Goal: Task Accomplishment & Management: Manage account settings

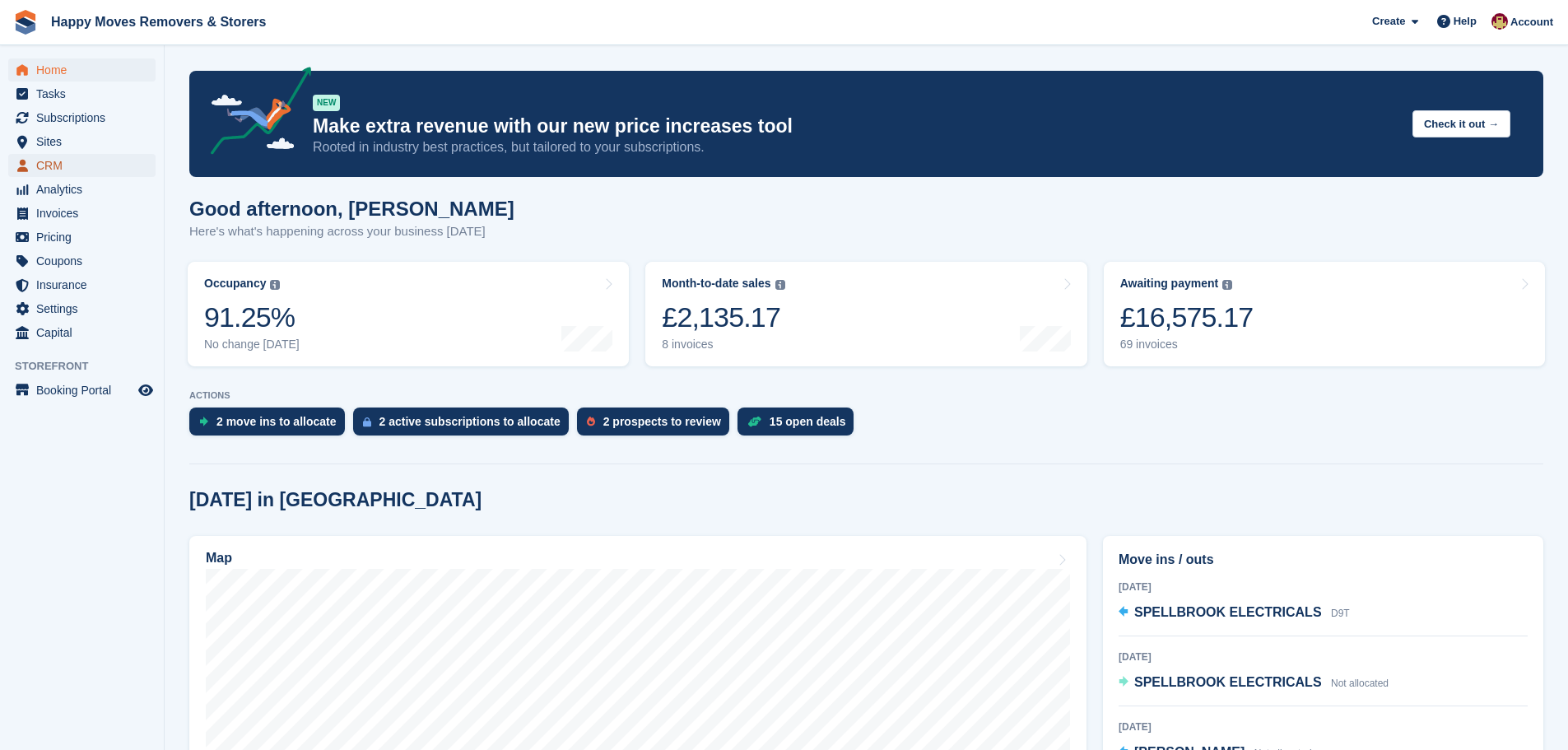
click at [50, 165] on span "CRM" at bounding box center [85, 165] width 99 height 23
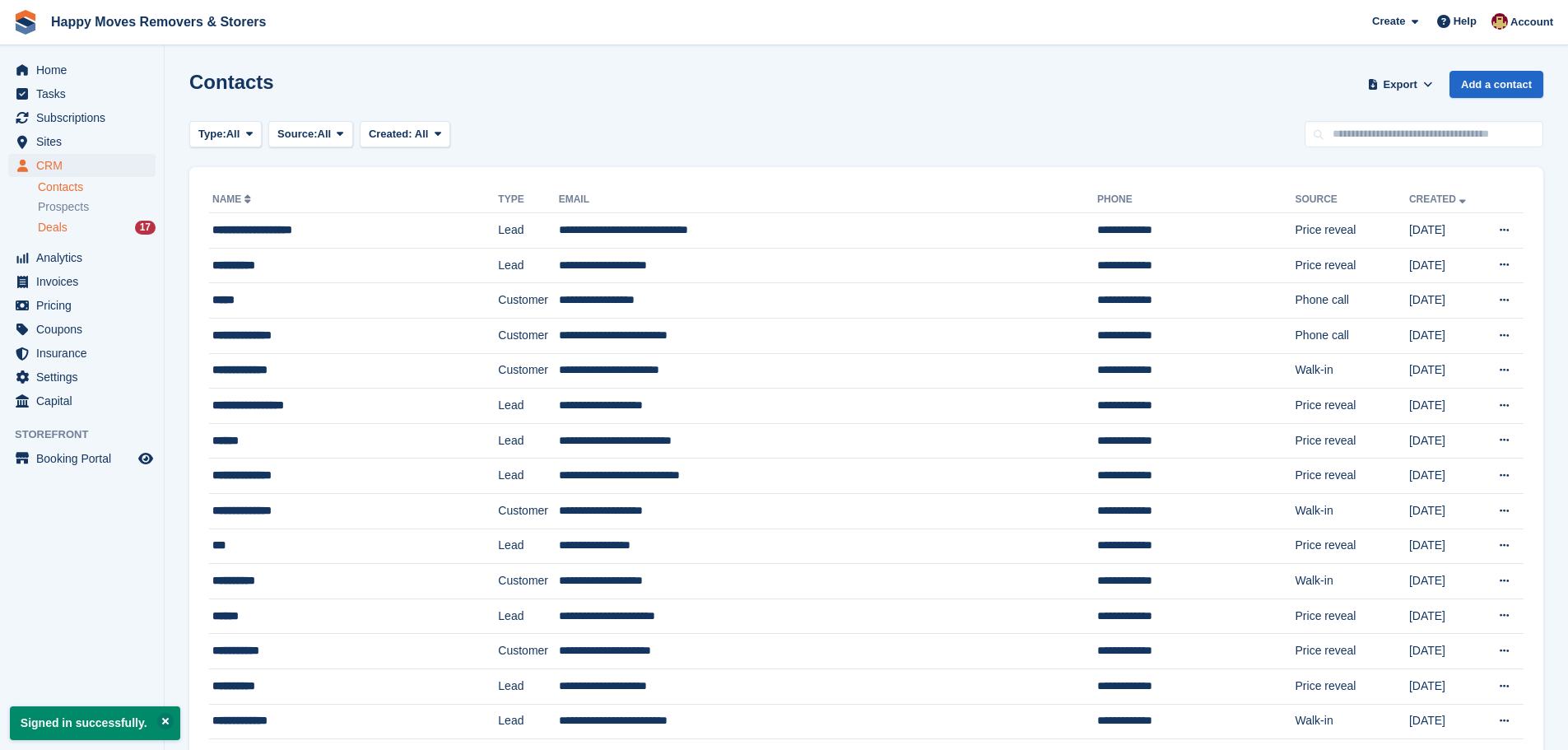
click at [51, 226] on span "Deals" at bounding box center [53, 227] width 30 height 16
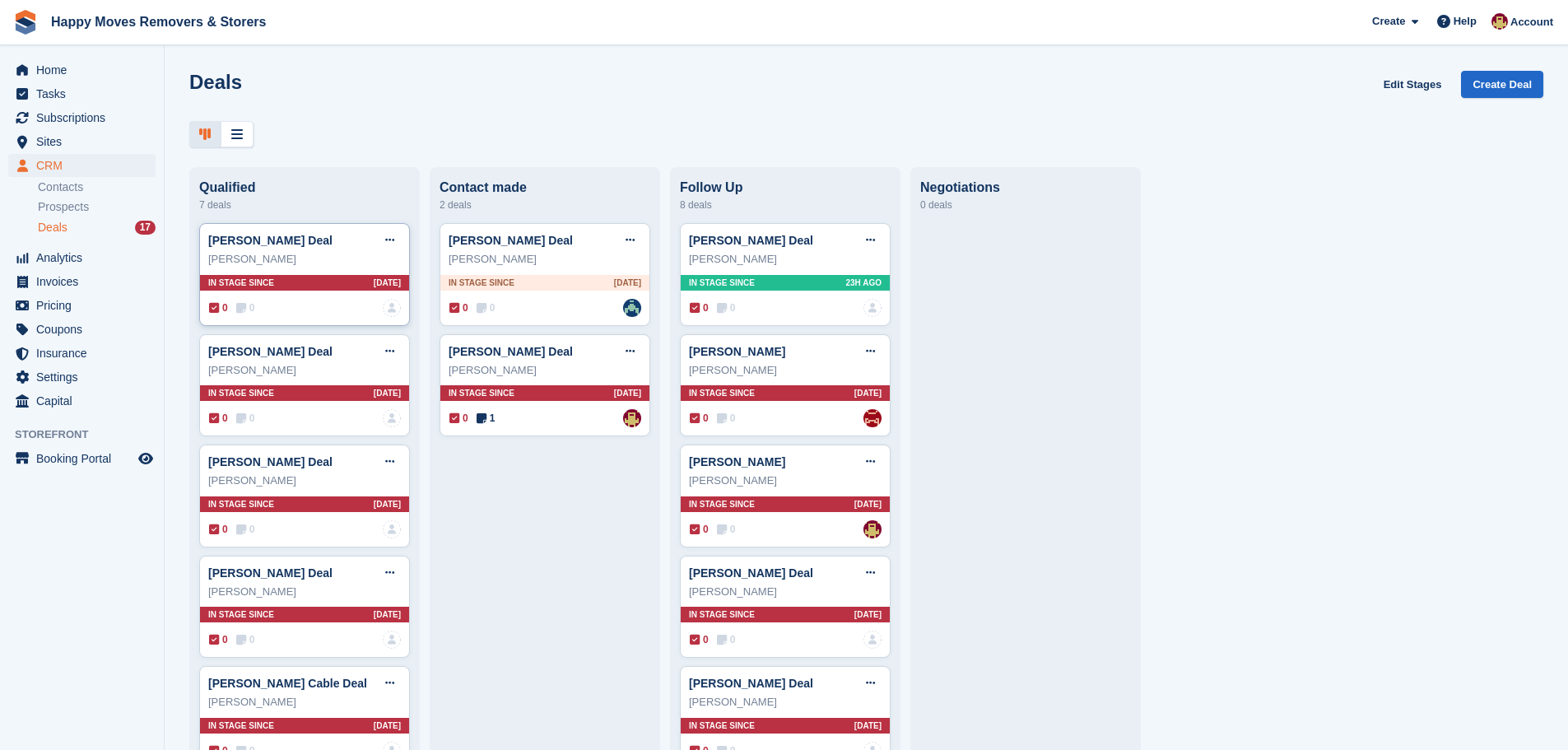
click at [325, 288] on div "In stage since [DATE]" at bounding box center [305, 283] width 210 height 16
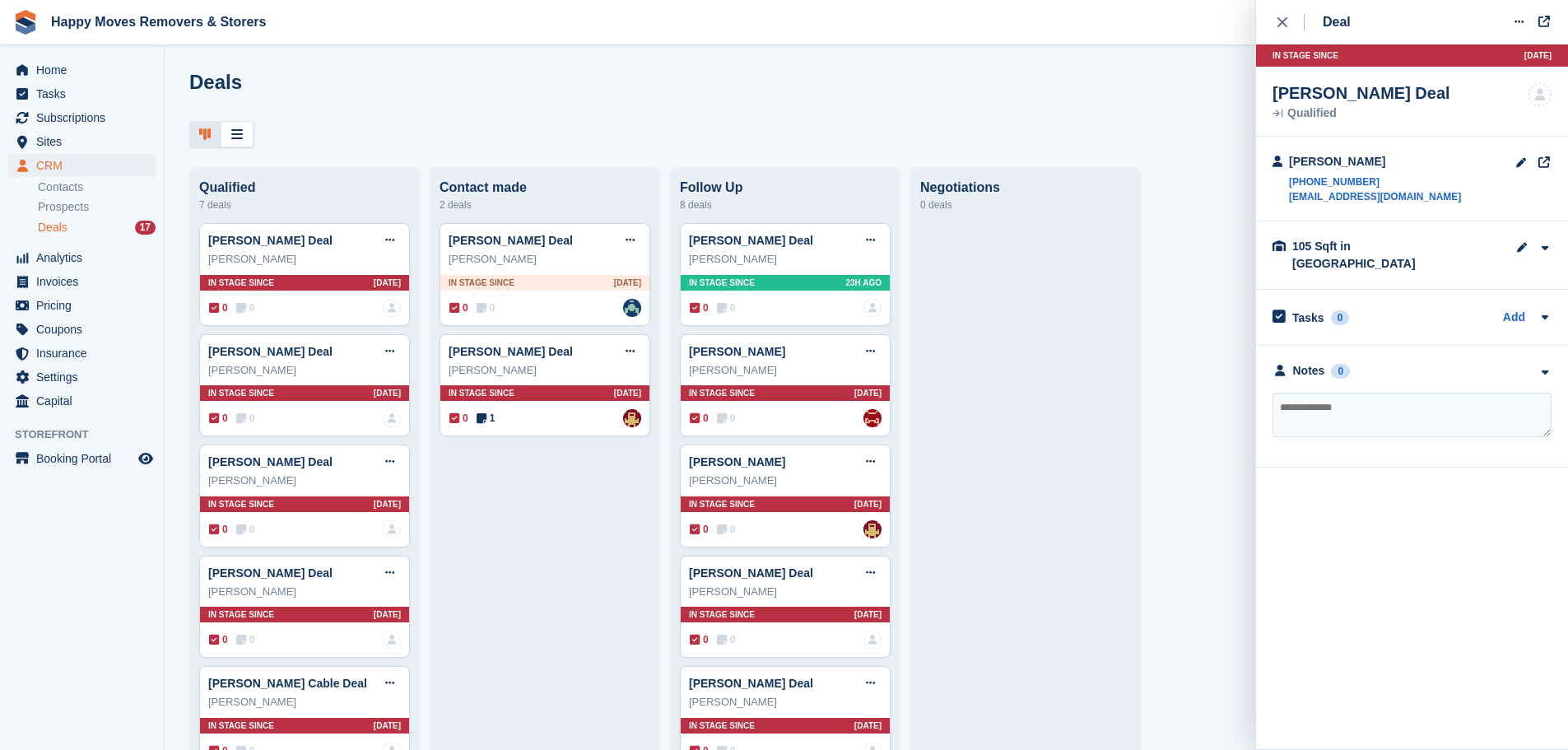
click at [393, 172] on div "Qualified 7 deals [PERSON_NAME] Deal Edit deal [PERSON_NAME] as won [PERSON_NAM…" at bounding box center [304, 644] width 231 height 955
click at [393, 246] on icon at bounding box center [390, 240] width 9 height 11
drag, startPoint x: 319, startPoint y: 363, endPoint x: 846, endPoint y: 51, distance: 612.4
click at [319, 364] on p "Delete deal" at bounding box center [325, 364] width 143 height 21
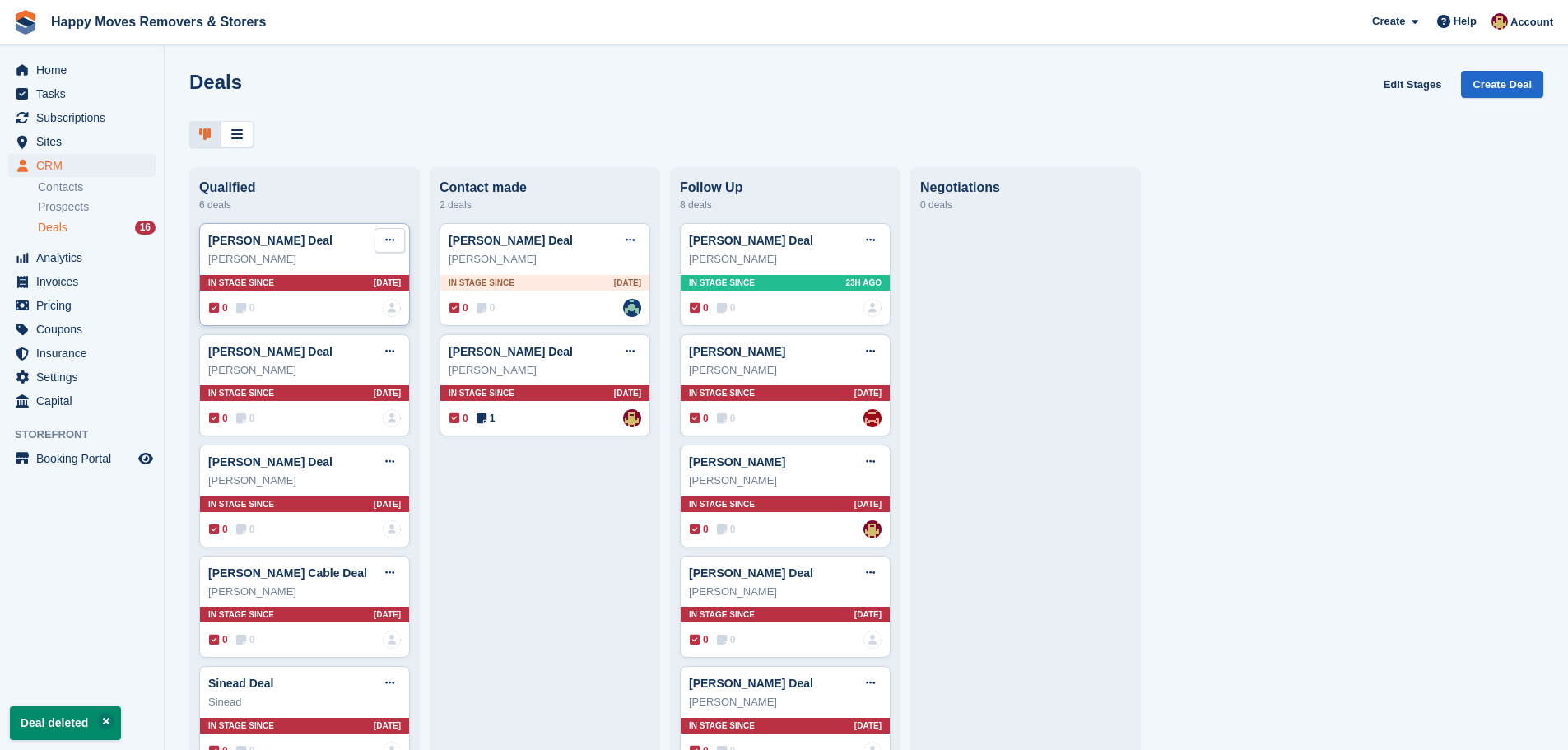
click at [390, 238] on button at bounding box center [389, 240] width 31 height 25
click at [343, 362] on p "Delete deal" at bounding box center [325, 364] width 143 height 21
click at [386, 246] on icon at bounding box center [390, 240] width 9 height 11
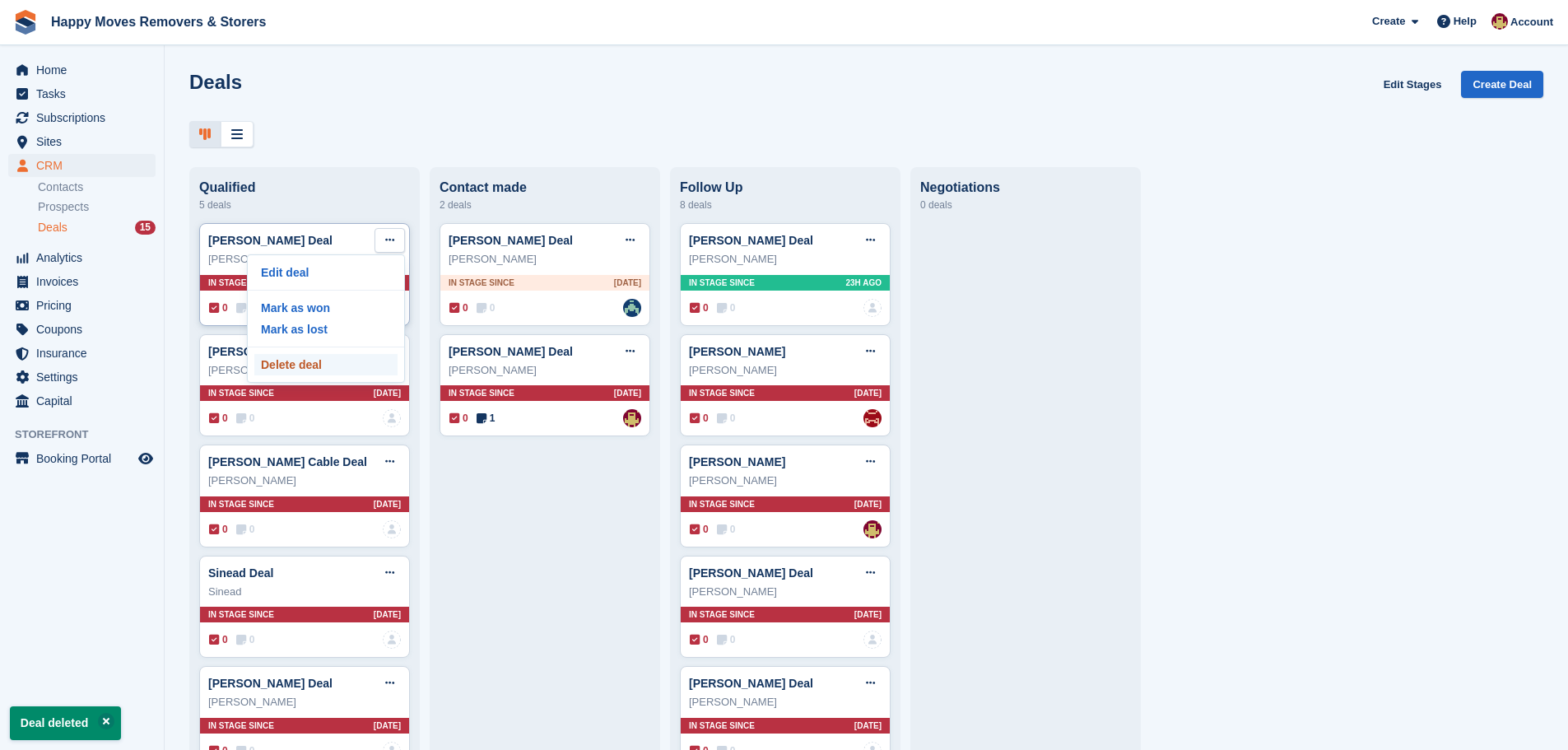
click at [363, 362] on p "Delete deal" at bounding box center [325, 364] width 143 height 21
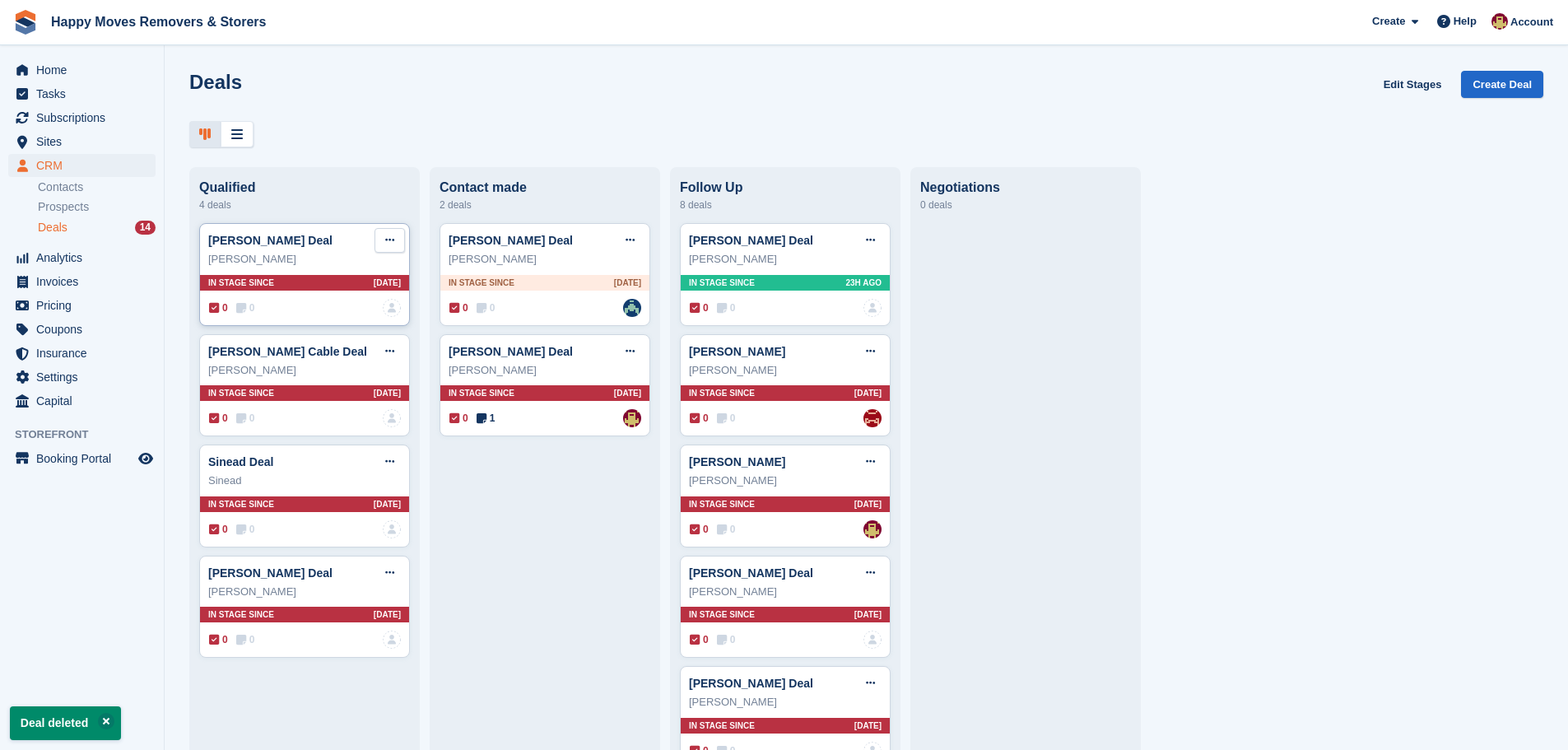
click at [392, 243] on icon at bounding box center [390, 240] width 9 height 11
drag, startPoint x: 329, startPoint y: 362, endPoint x: 851, endPoint y: 54, distance: 606.1
click at [329, 363] on p "Delete deal" at bounding box center [325, 364] width 143 height 21
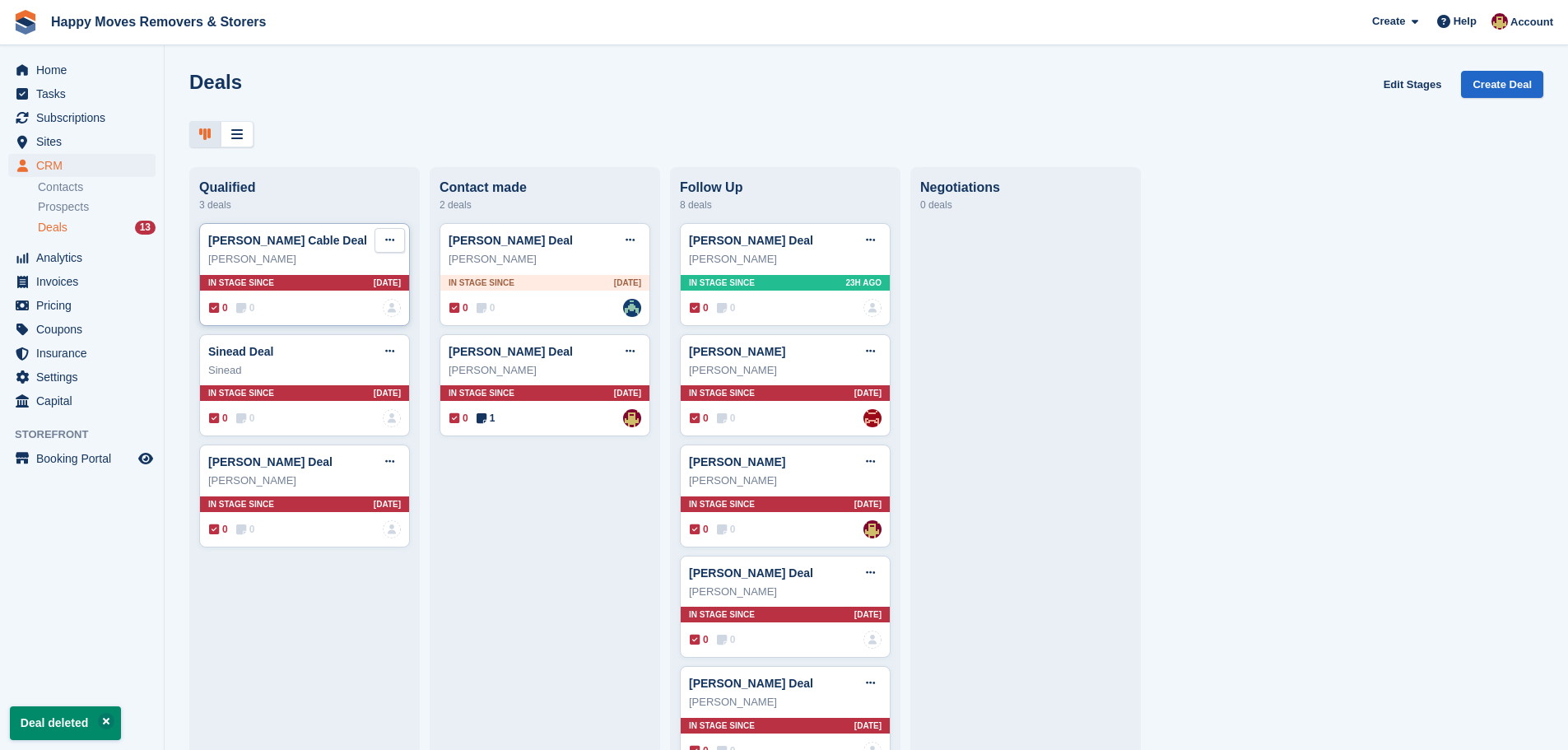
click at [401, 240] on button at bounding box center [389, 240] width 31 height 25
click at [301, 372] on p "Delete deal" at bounding box center [325, 364] width 143 height 21
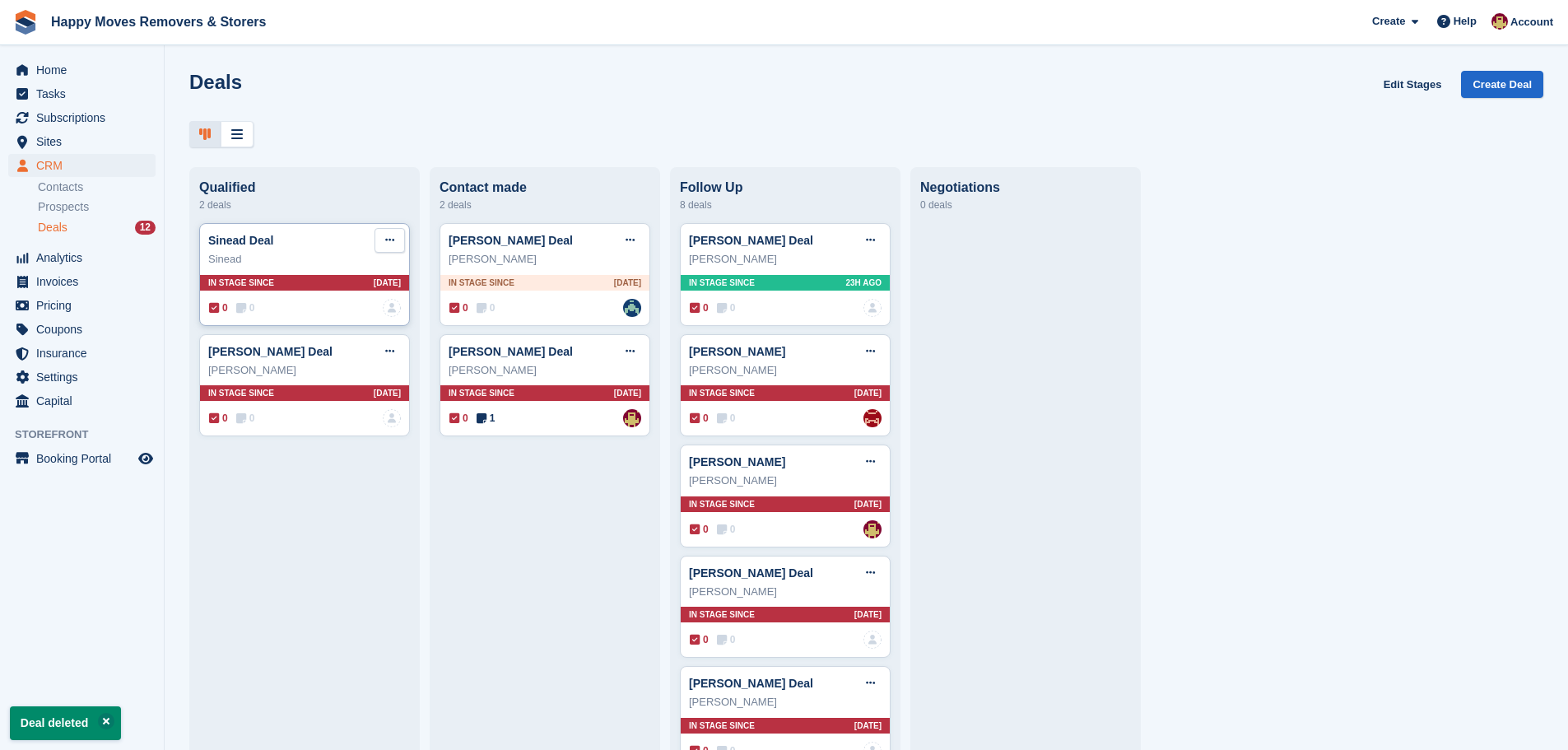
click at [401, 243] on button at bounding box center [389, 240] width 31 height 25
click at [325, 367] on p "Delete deal" at bounding box center [325, 364] width 143 height 21
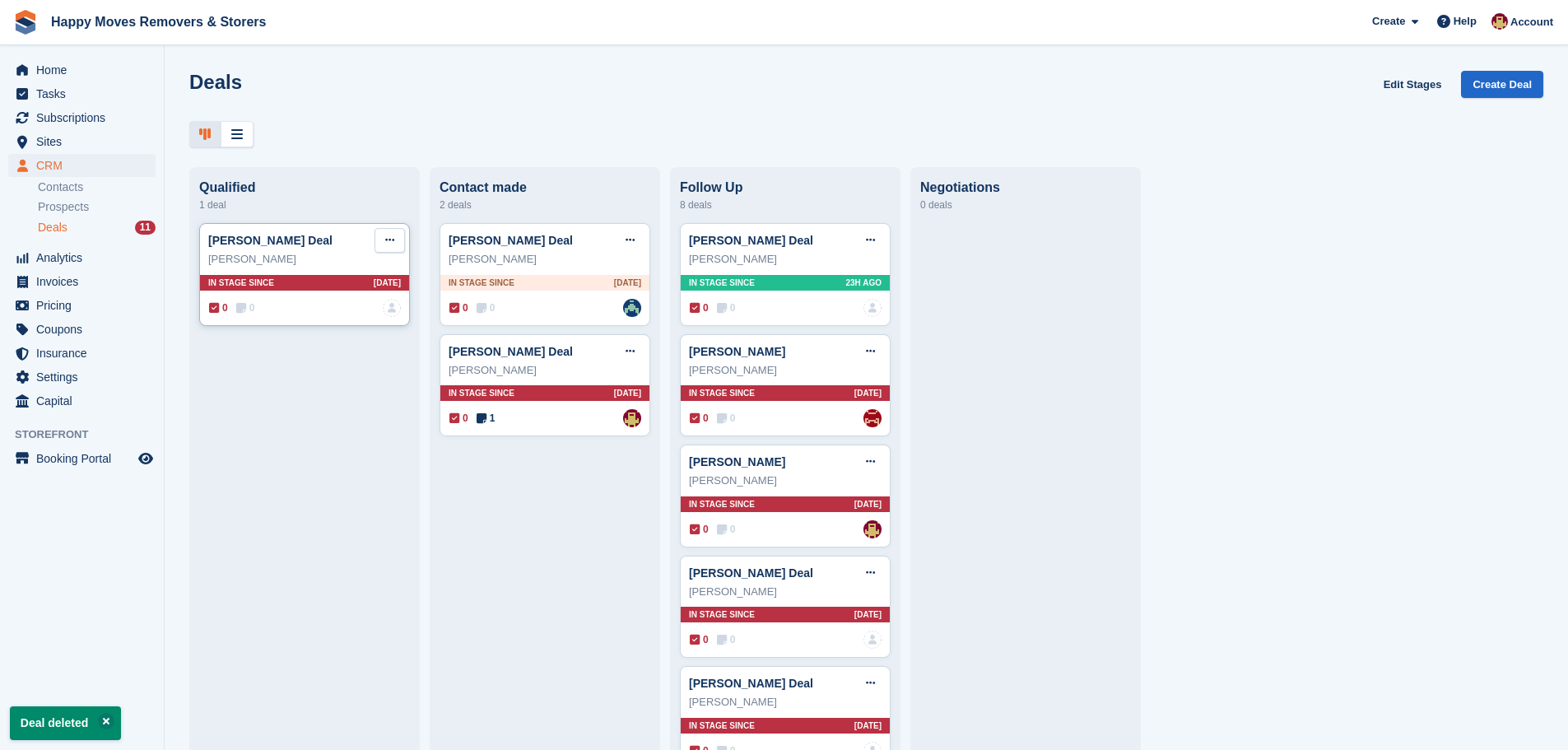
click at [390, 246] on icon at bounding box center [390, 240] width 9 height 11
click at [340, 373] on p "Delete deal" at bounding box center [325, 364] width 143 height 21
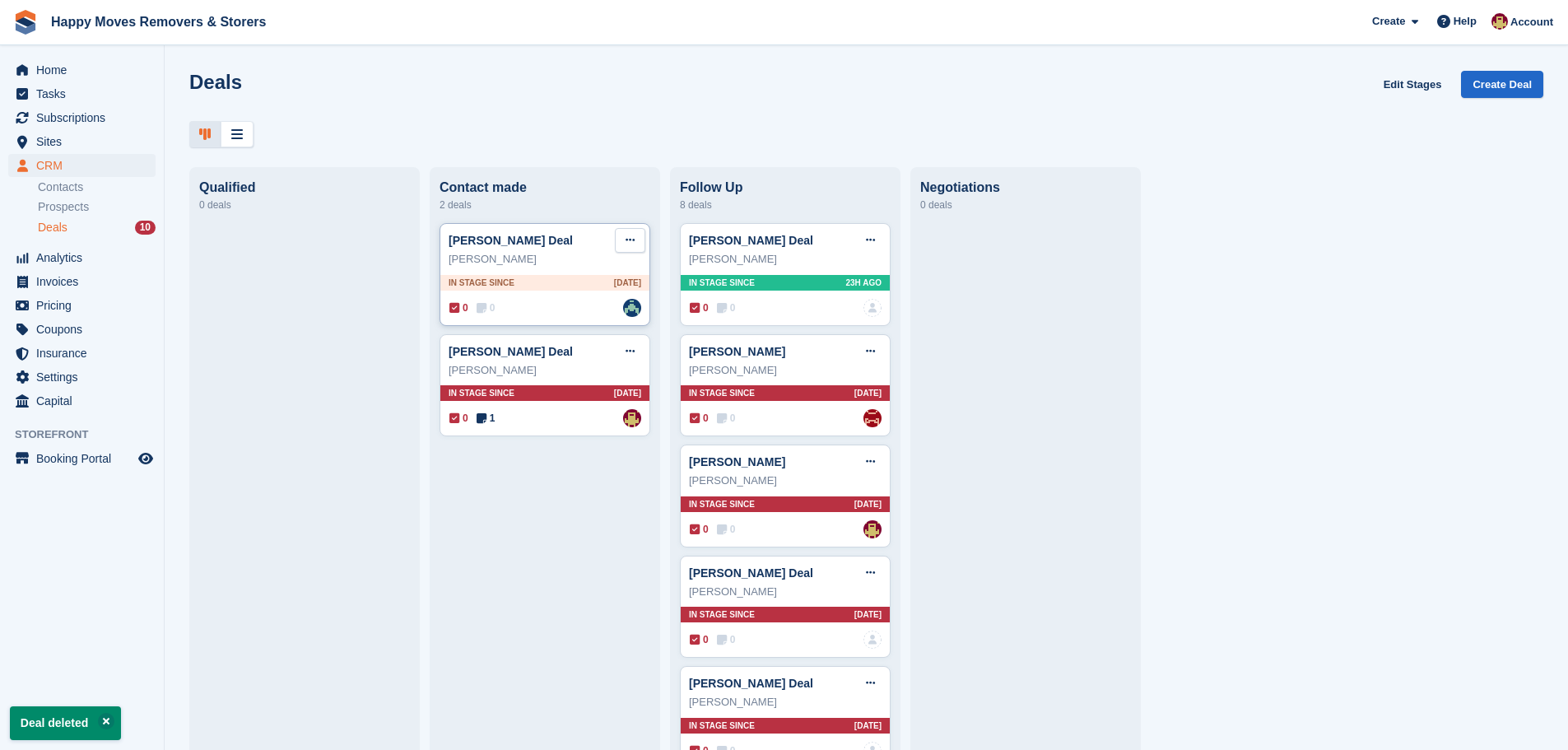
click at [626, 246] on icon at bounding box center [631, 240] width 9 height 11
click at [553, 368] on p "Delete deal" at bounding box center [567, 364] width 143 height 21
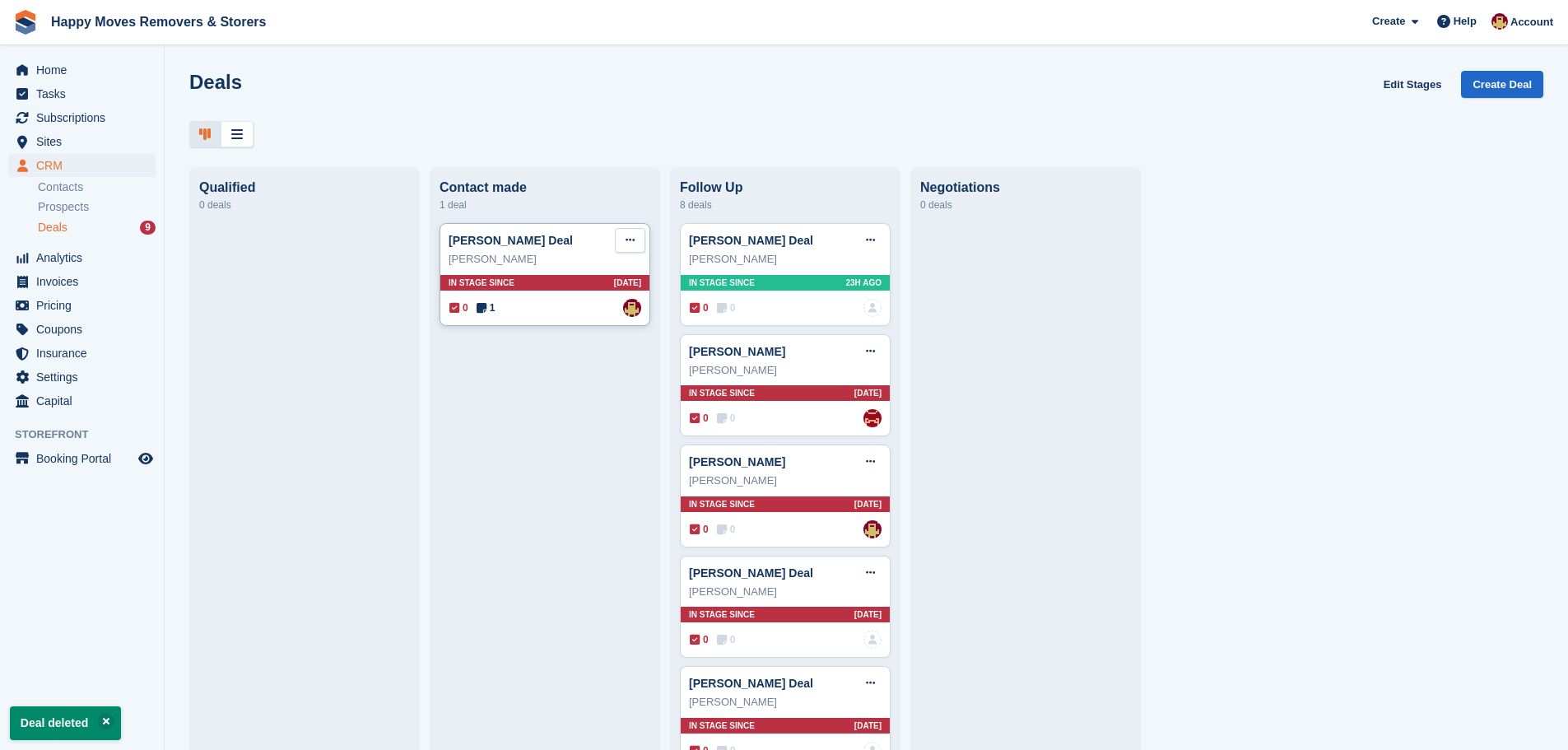
click at [631, 237] on button at bounding box center [630, 240] width 31 height 25
click at [536, 433] on div "[PERSON_NAME] Deal Edit deal [PERSON_NAME] as won [PERSON_NAME] as lost Delete …" at bounding box center [544, 666] width 210 height 885
click at [61, 74] on span "Home" at bounding box center [85, 70] width 99 height 23
